Goal: Check status: Check status

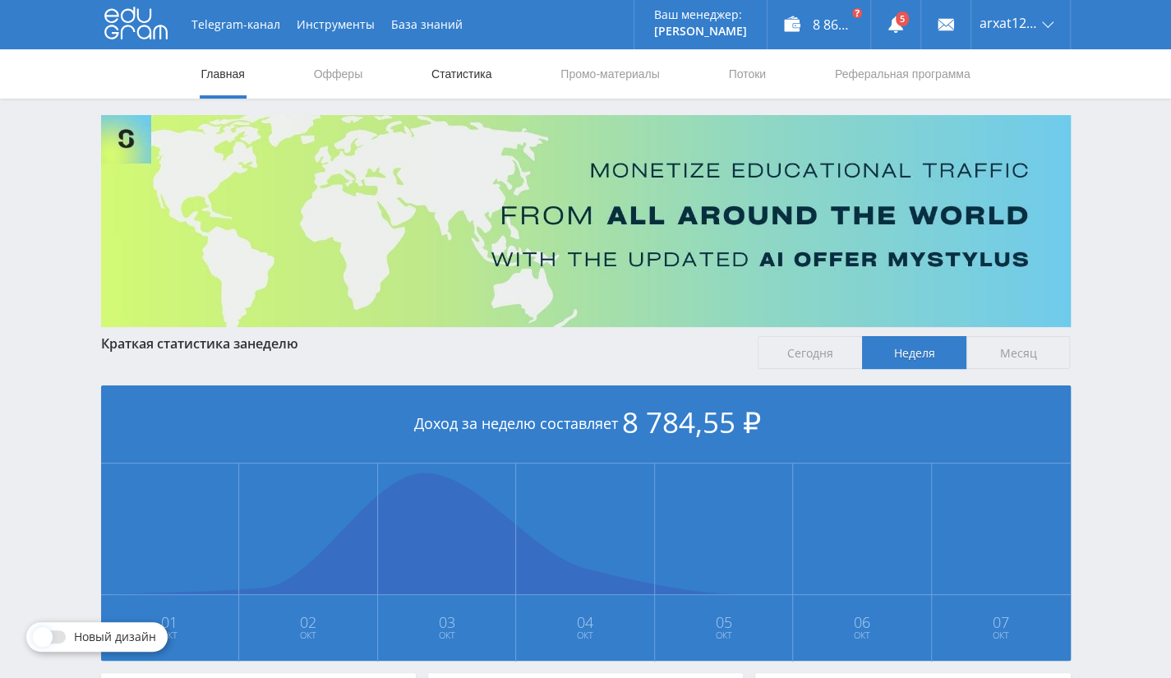
click at [469, 70] on link "Статистика" at bounding box center [462, 73] width 64 height 49
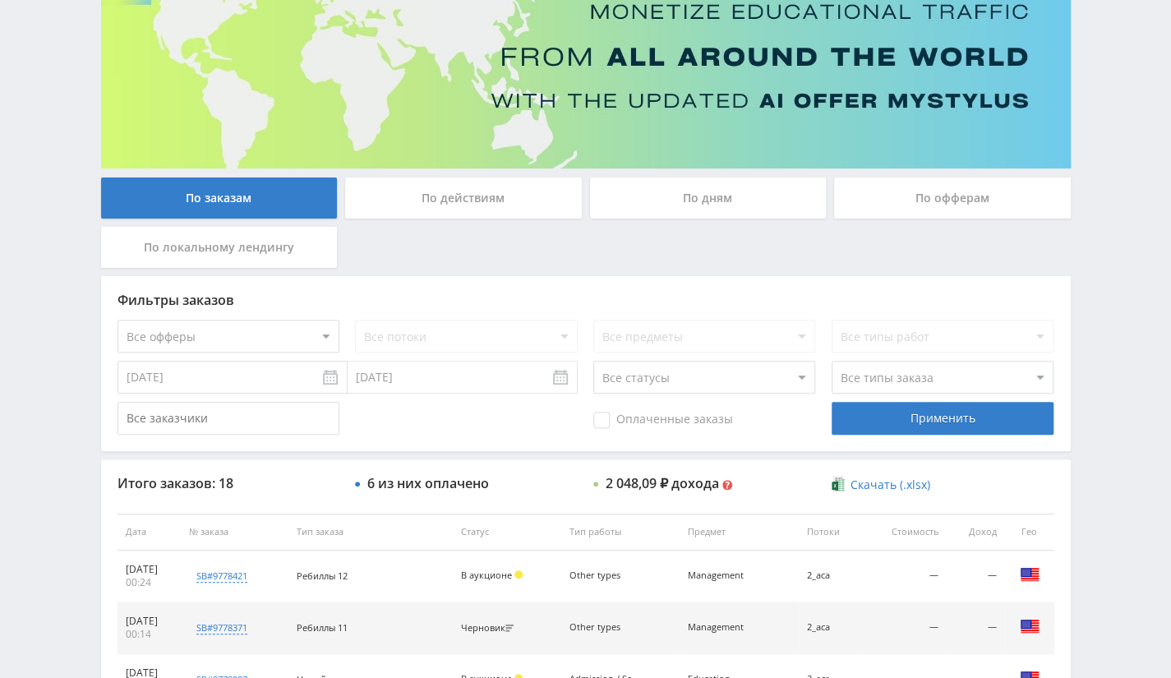
scroll to position [164, 0]
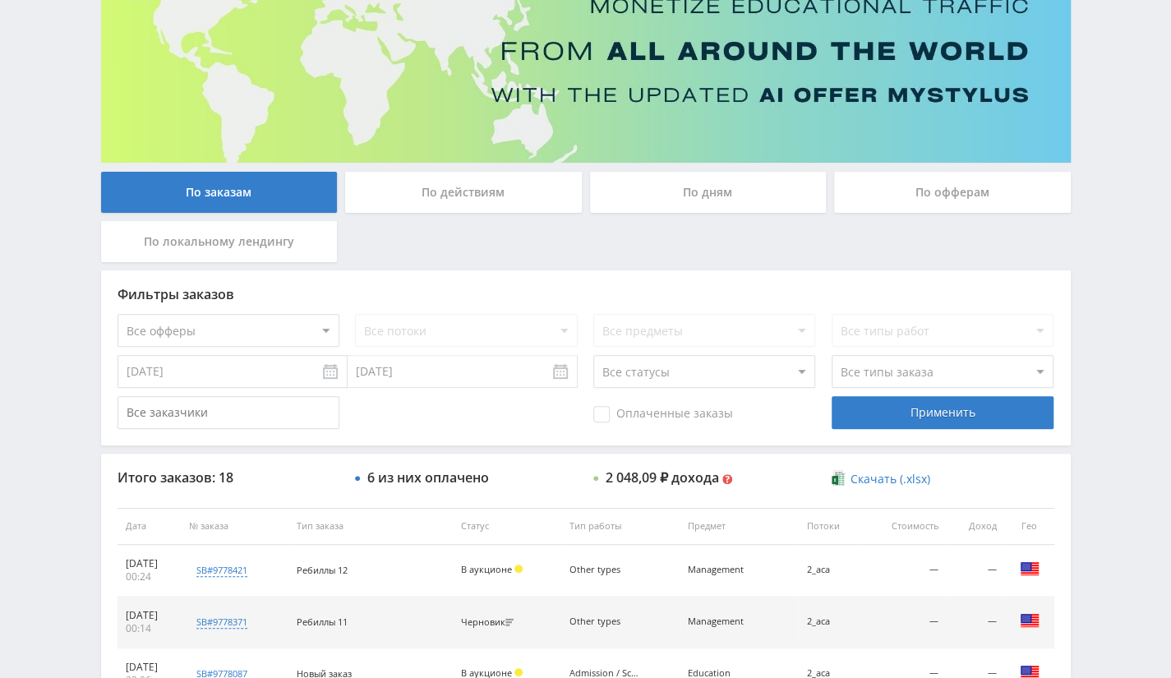
click at [306, 325] on select "Все офферы MyStylus MyStylus - Revshare Кэмп Studybay Автор24 Studybay [GEOGRAP…" at bounding box center [229, 330] width 222 height 33
click at [933, 180] on div "По офферам" at bounding box center [952, 192] width 237 height 41
click at [0, 0] on input "По офферам" at bounding box center [0, 0] width 0 height 0
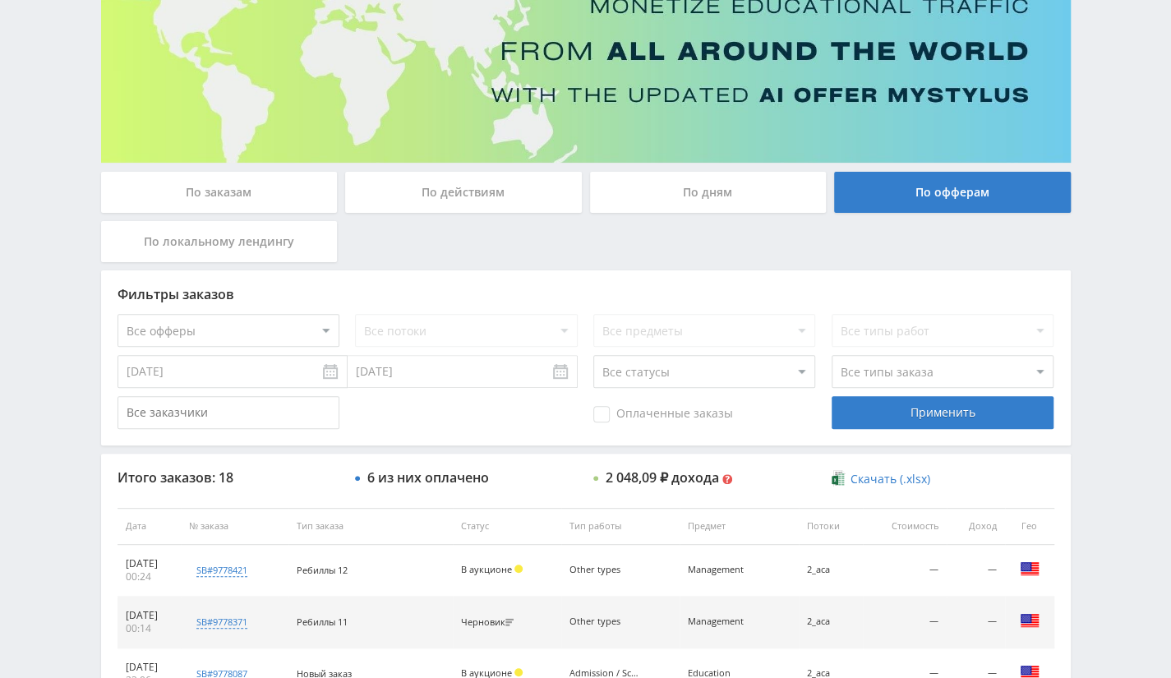
scroll to position [0, 0]
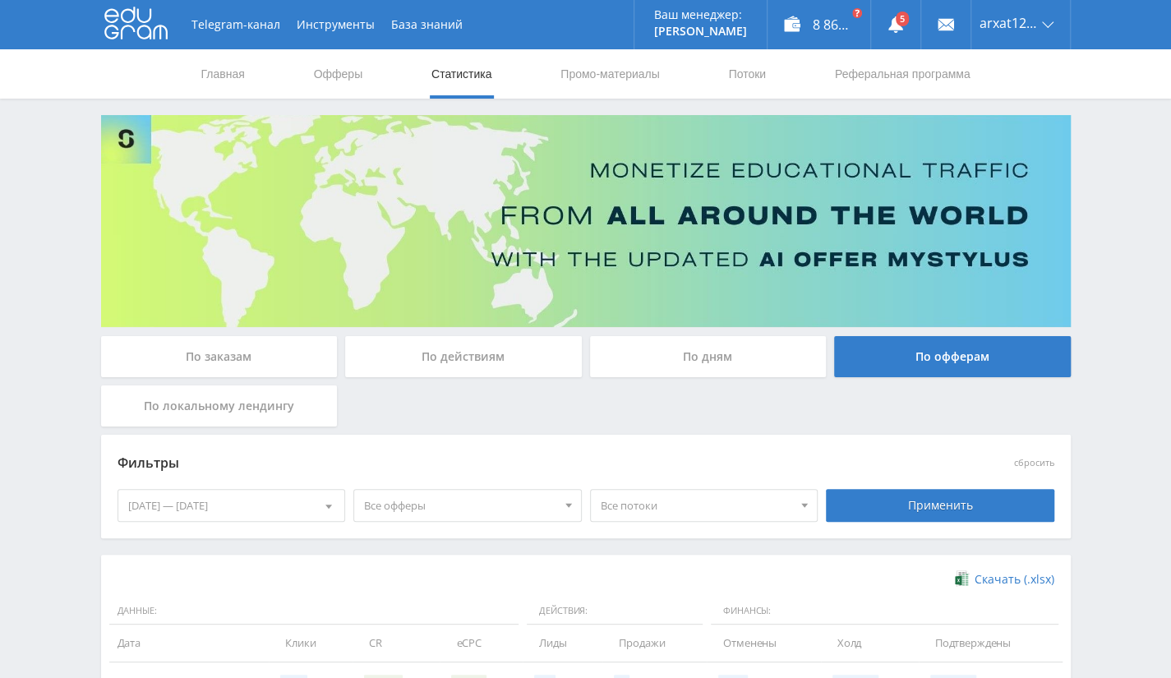
click at [379, 512] on span "Все офферы" at bounding box center [460, 505] width 192 height 31
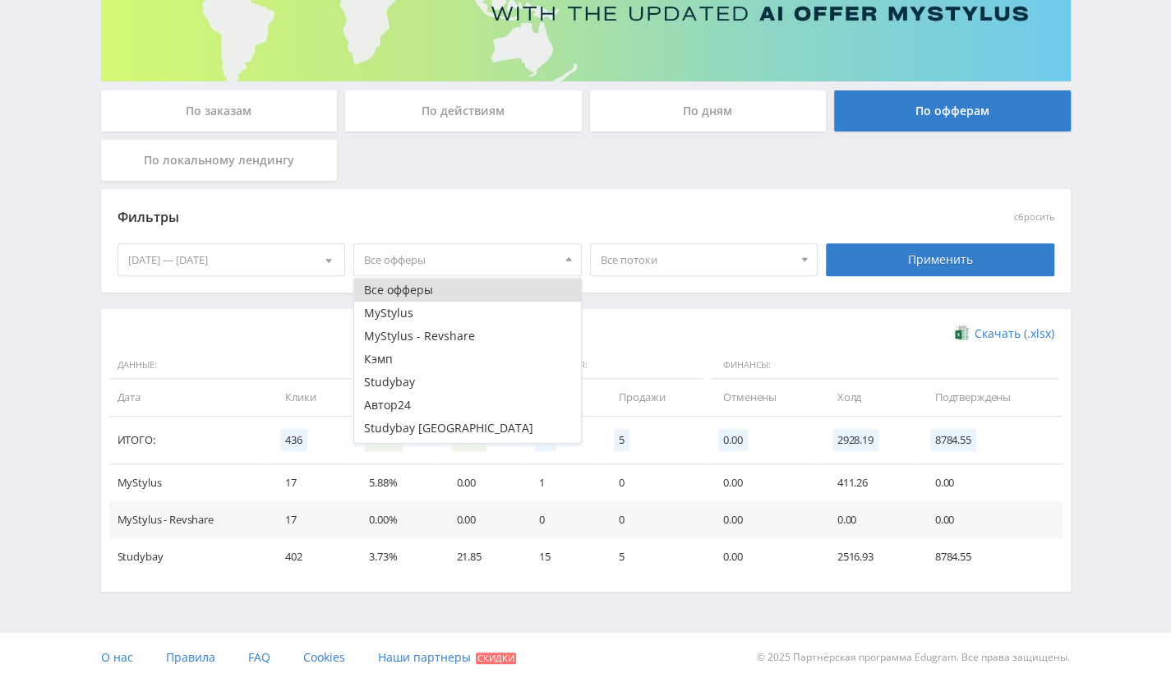
scroll to position [247, 0]
click at [459, 330] on button "MyStylus - Revshare" at bounding box center [467, 335] width 227 height 23
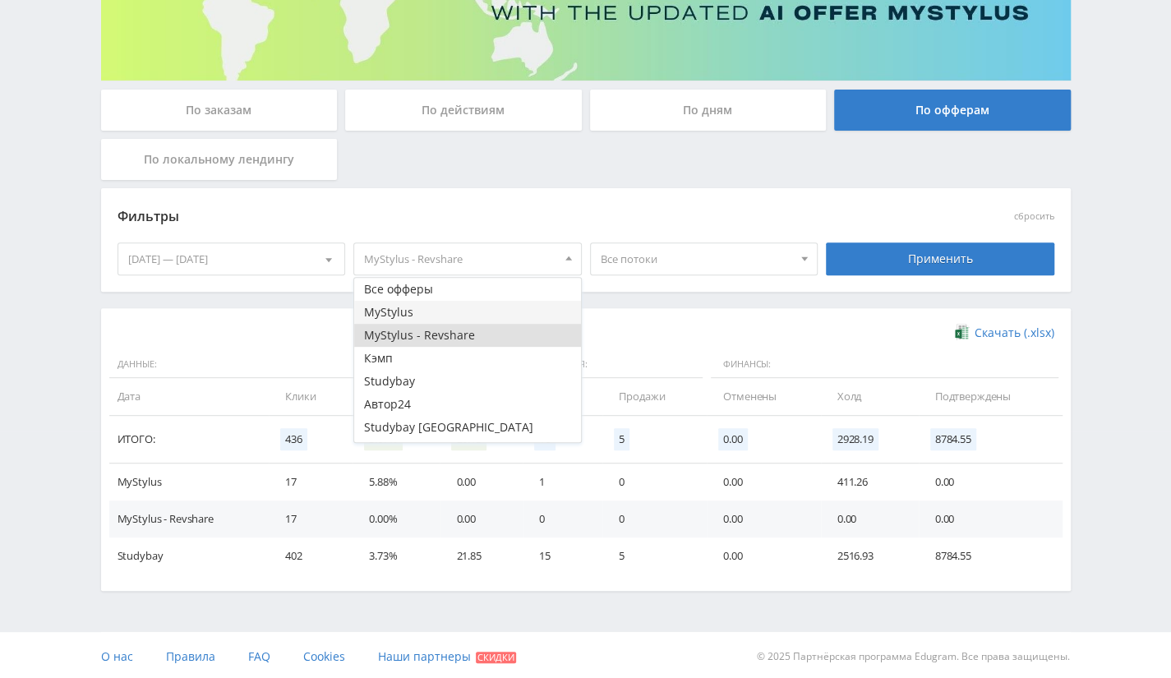
click at [465, 308] on button "MyStylus" at bounding box center [467, 312] width 227 height 23
click at [244, 264] on div "[DATE] — [DATE]" at bounding box center [231, 258] width 227 height 31
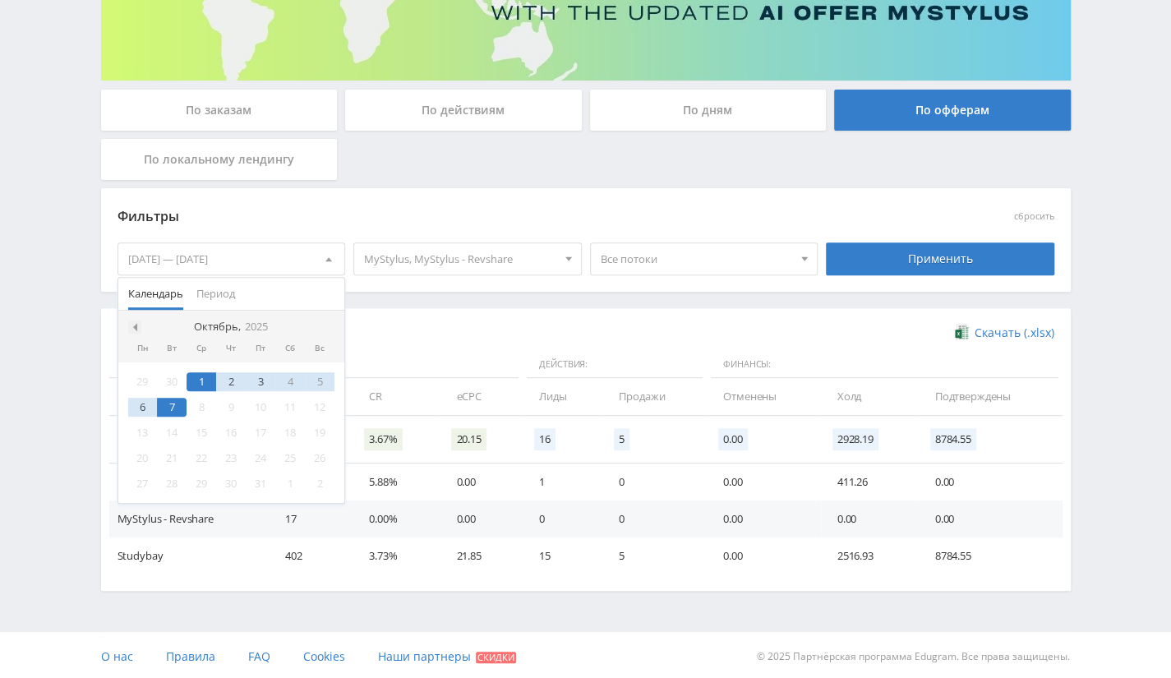
click at [136, 324] on span at bounding box center [133, 327] width 8 height 8
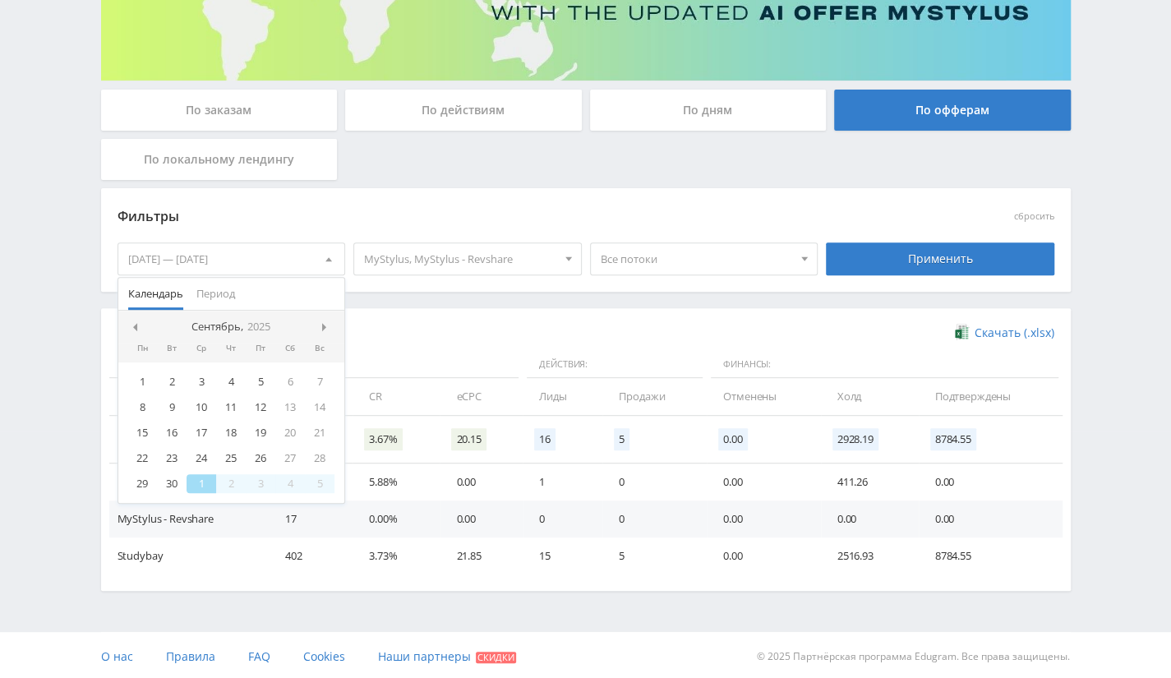
click at [136, 324] on span at bounding box center [133, 327] width 8 height 8
click at [263, 379] on div "1" at bounding box center [261, 381] width 30 height 19
click at [325, 331] on div at bounding box center [327, 327] width 13 height 13
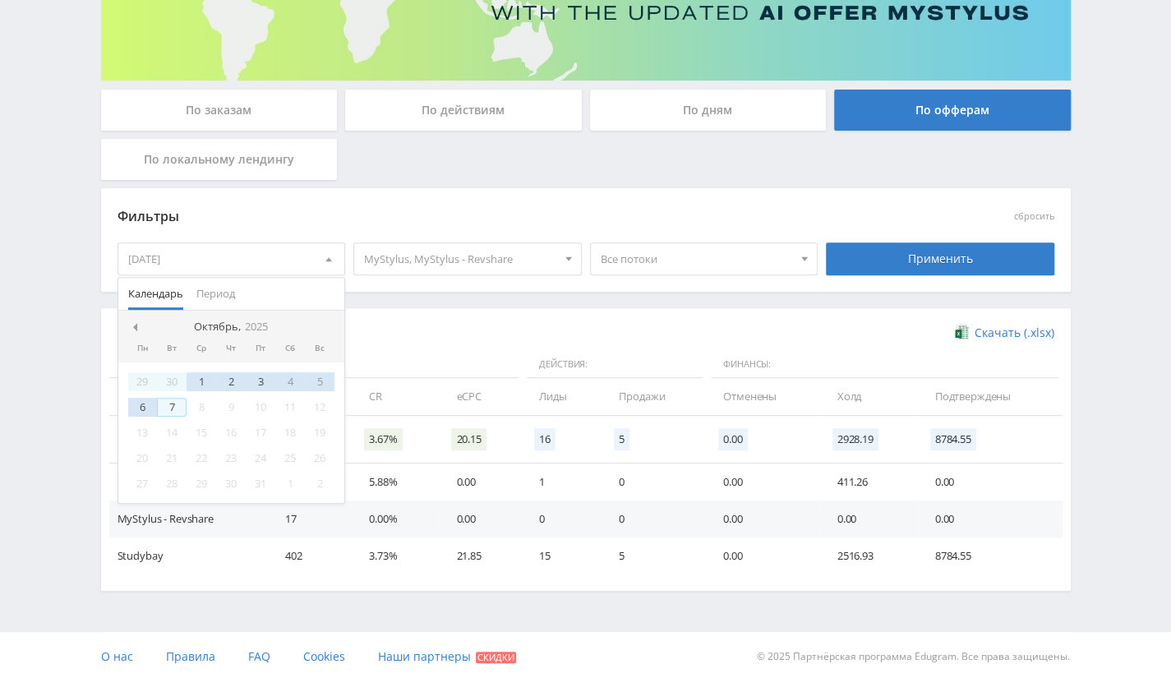
click at [174, 403] on div "7" at bounding box center [172, 407] width 30 height 19
click at [922, 262] on div "Применить" at bounding box center [940, 259] width 229 height 33
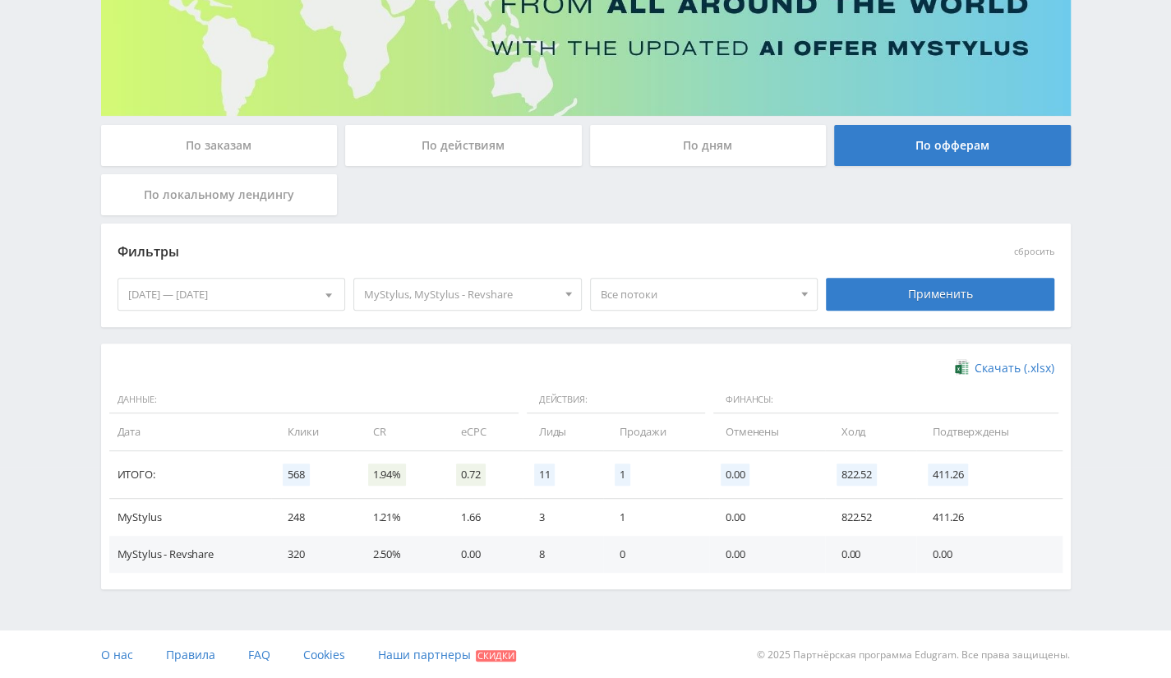
scroll to position [0, 0]
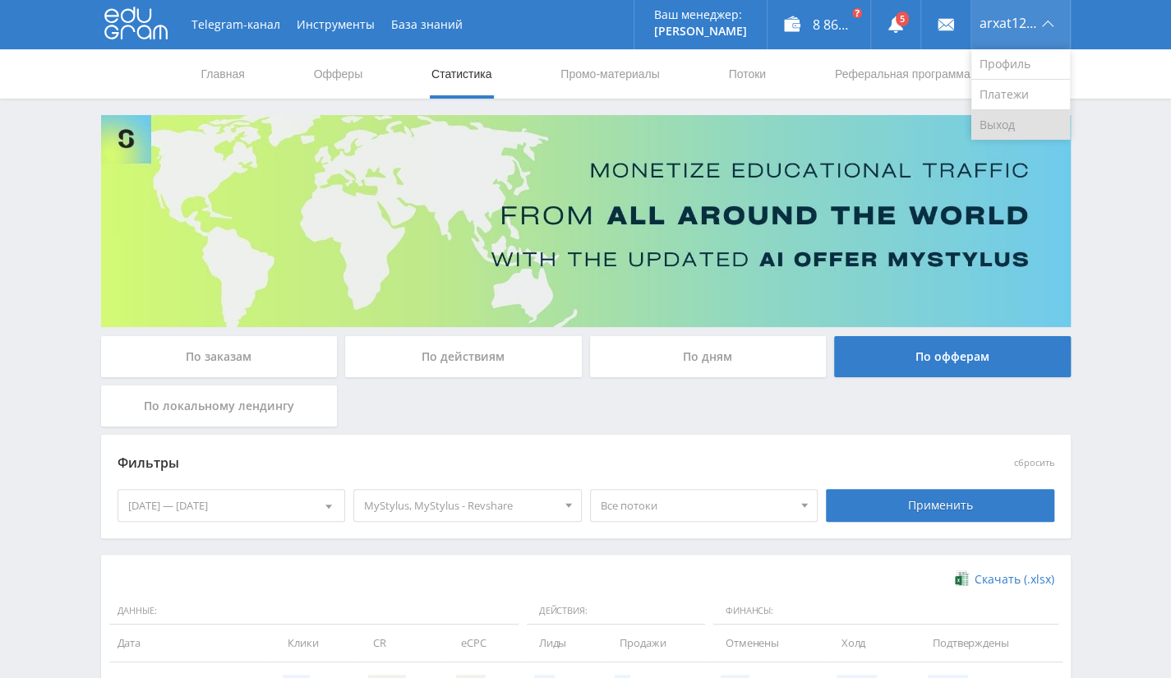
click at [1008, 121] on link "Выход" at bounding box center [1021, 125] width 99 height 30
